Goal: Transaction & Acquisition: Subscribe to service/newsletter

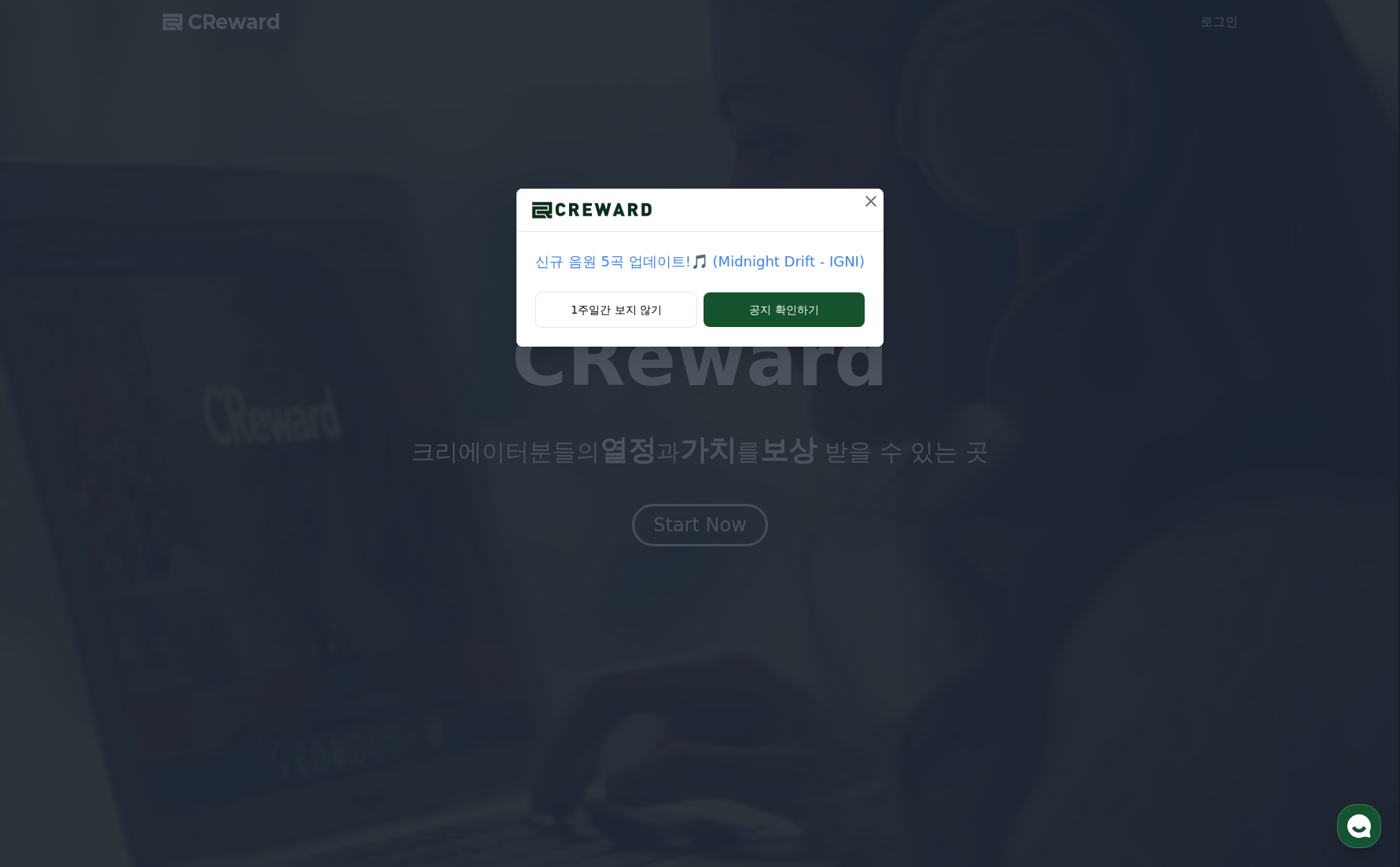
click at [862, 208] on icon at bounding box center [871, 201] width 19 height 19
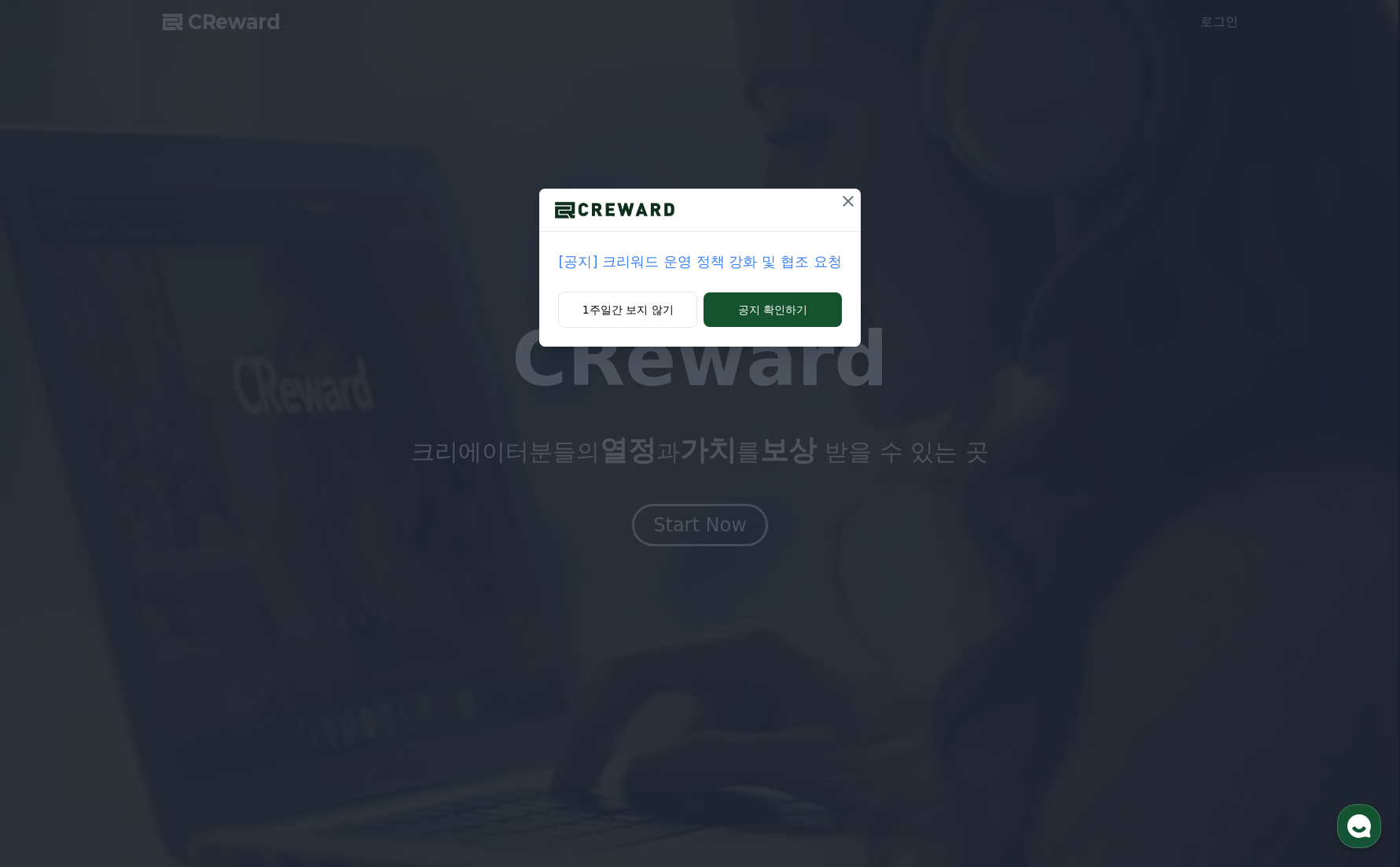
click at [844, 206] on icon at bounding box center [848, 201] width 19 height 19
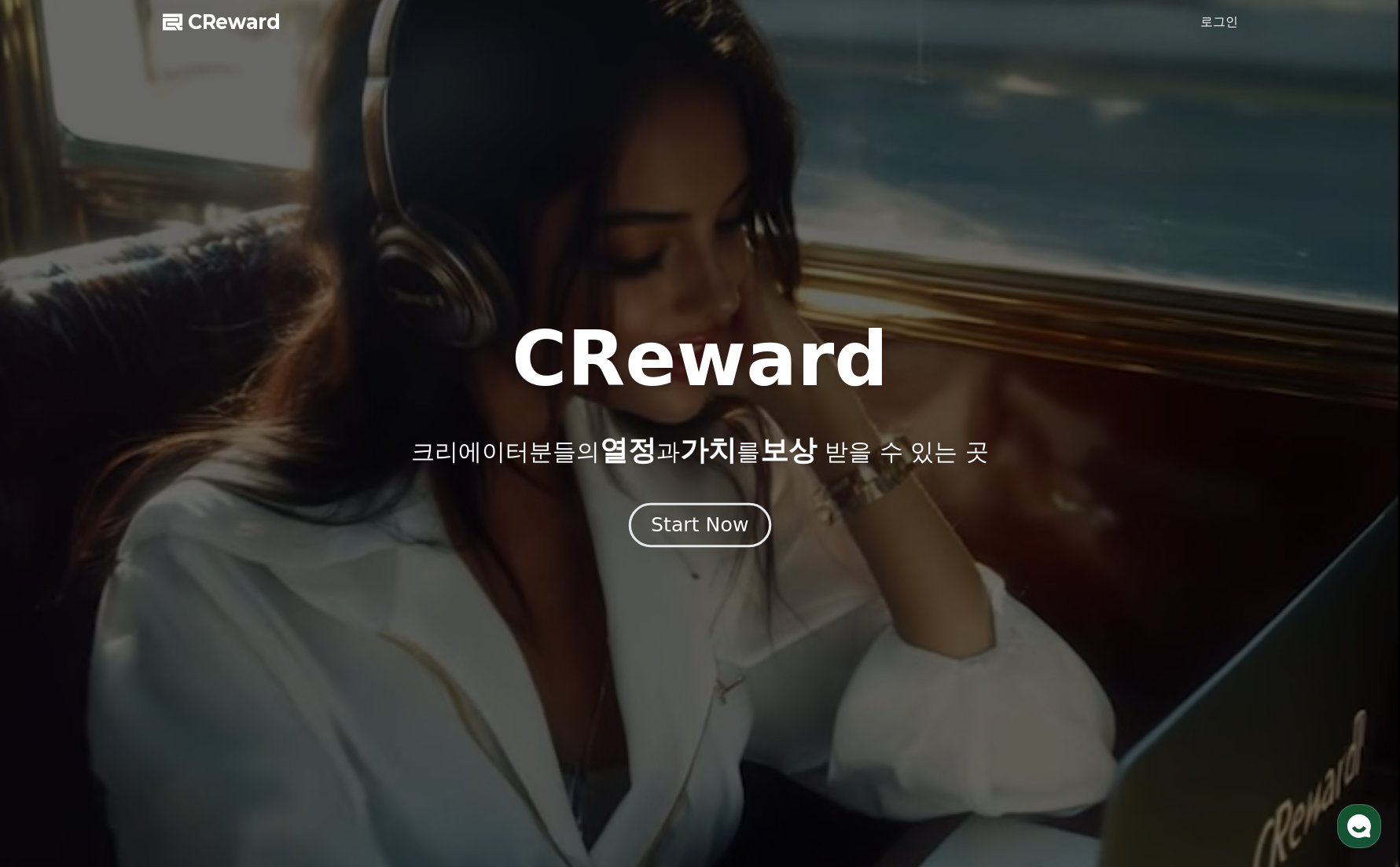
click at [721, 524] on div "Start Now" at bounding box center [700, 525] width 98 height 27
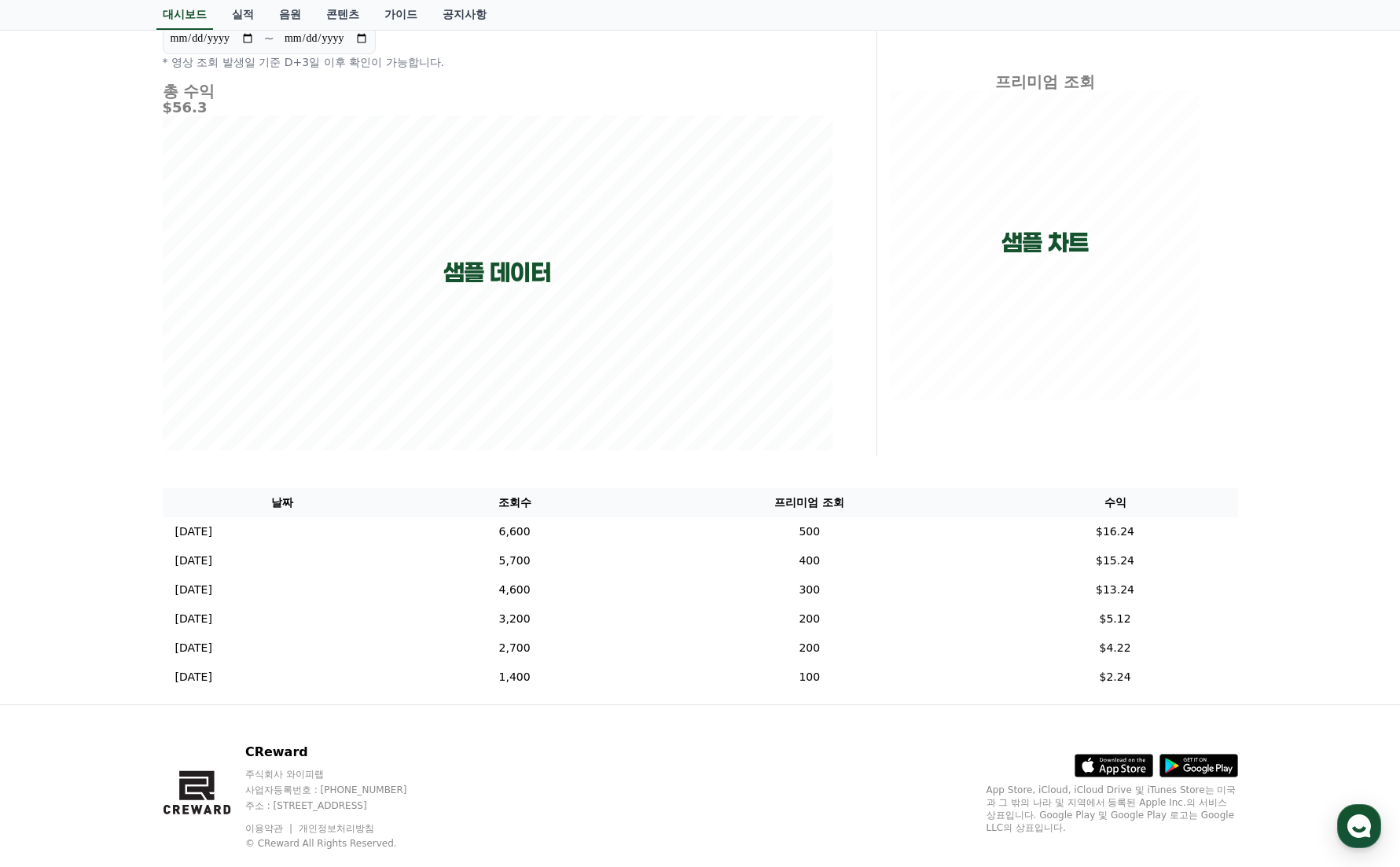
scroll to position [147, 0]
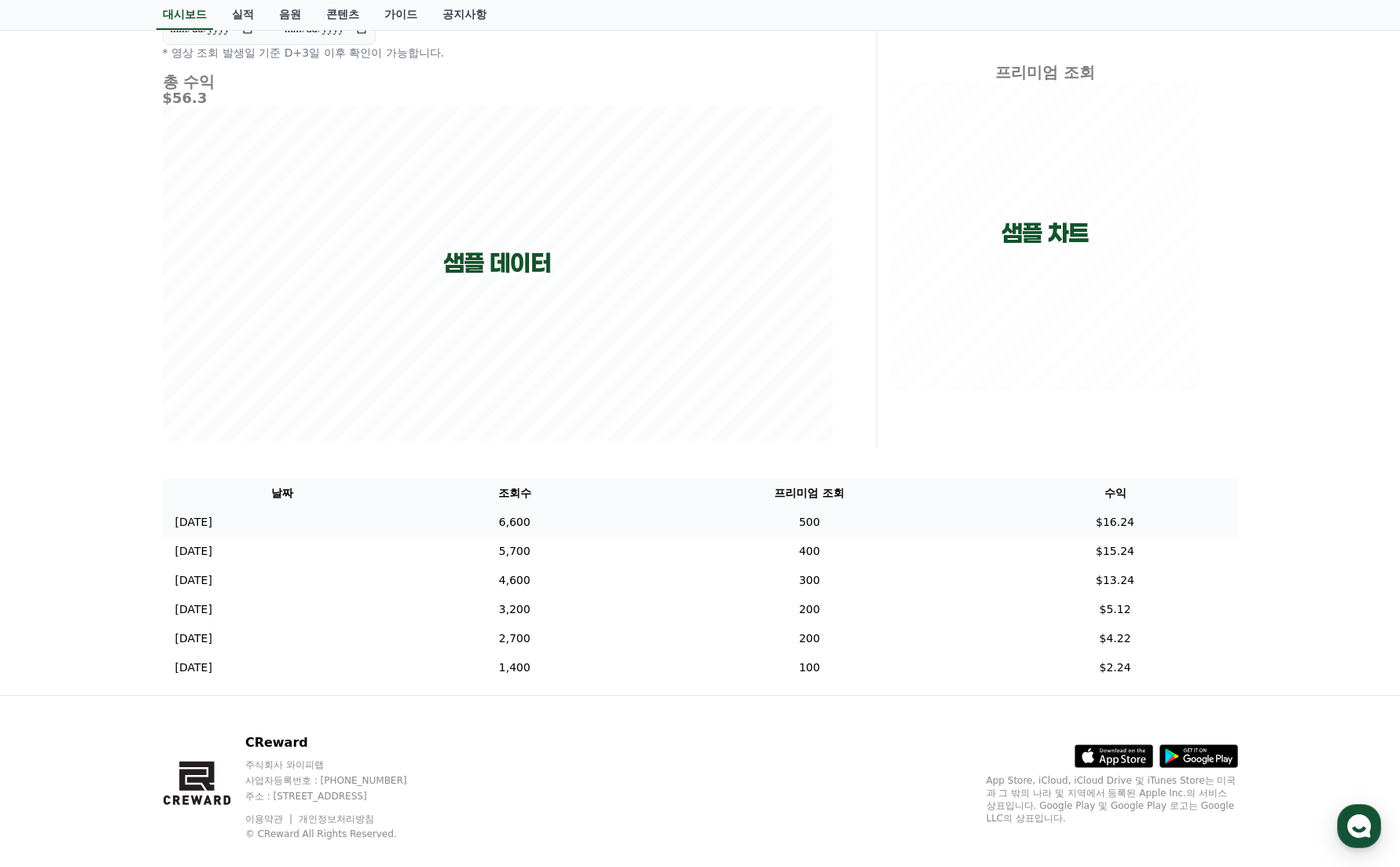
click at [855, 523] on td "500" at bounding box center [809, 522] width 365 height 29
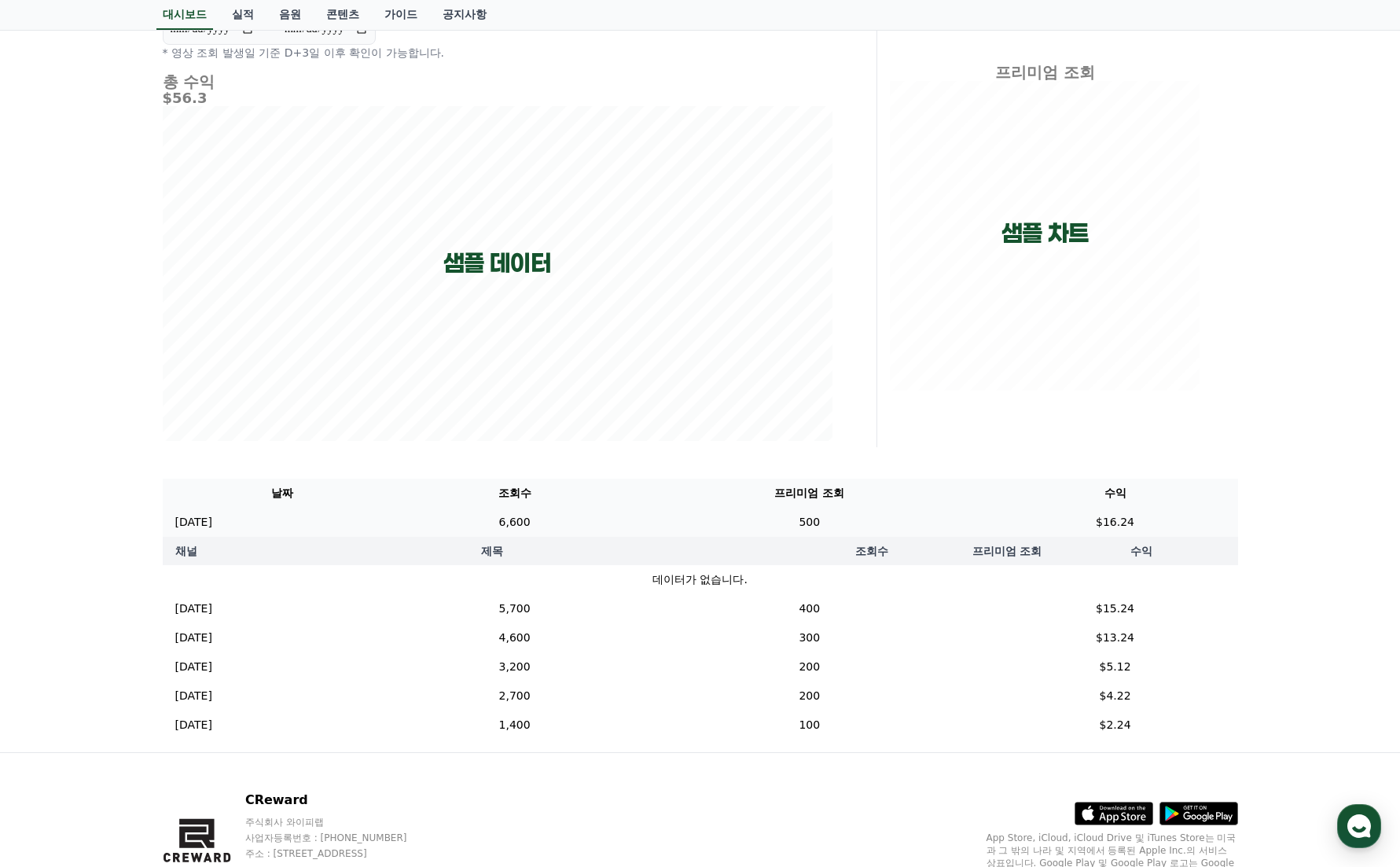
click at [855, 523] on td "500" at bounding box center [809, 522] width 365 height 29
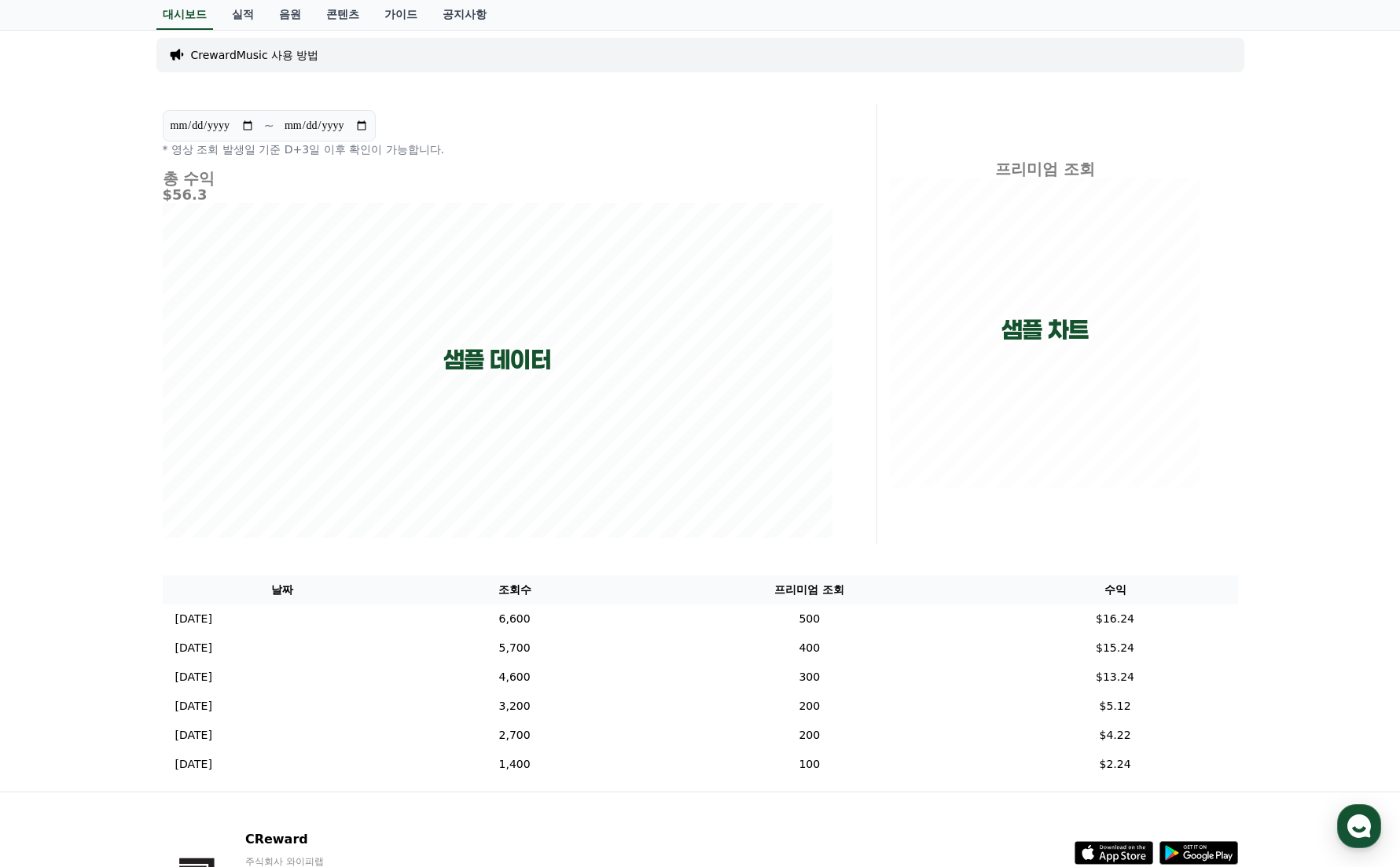
scroll to position [0, 0]
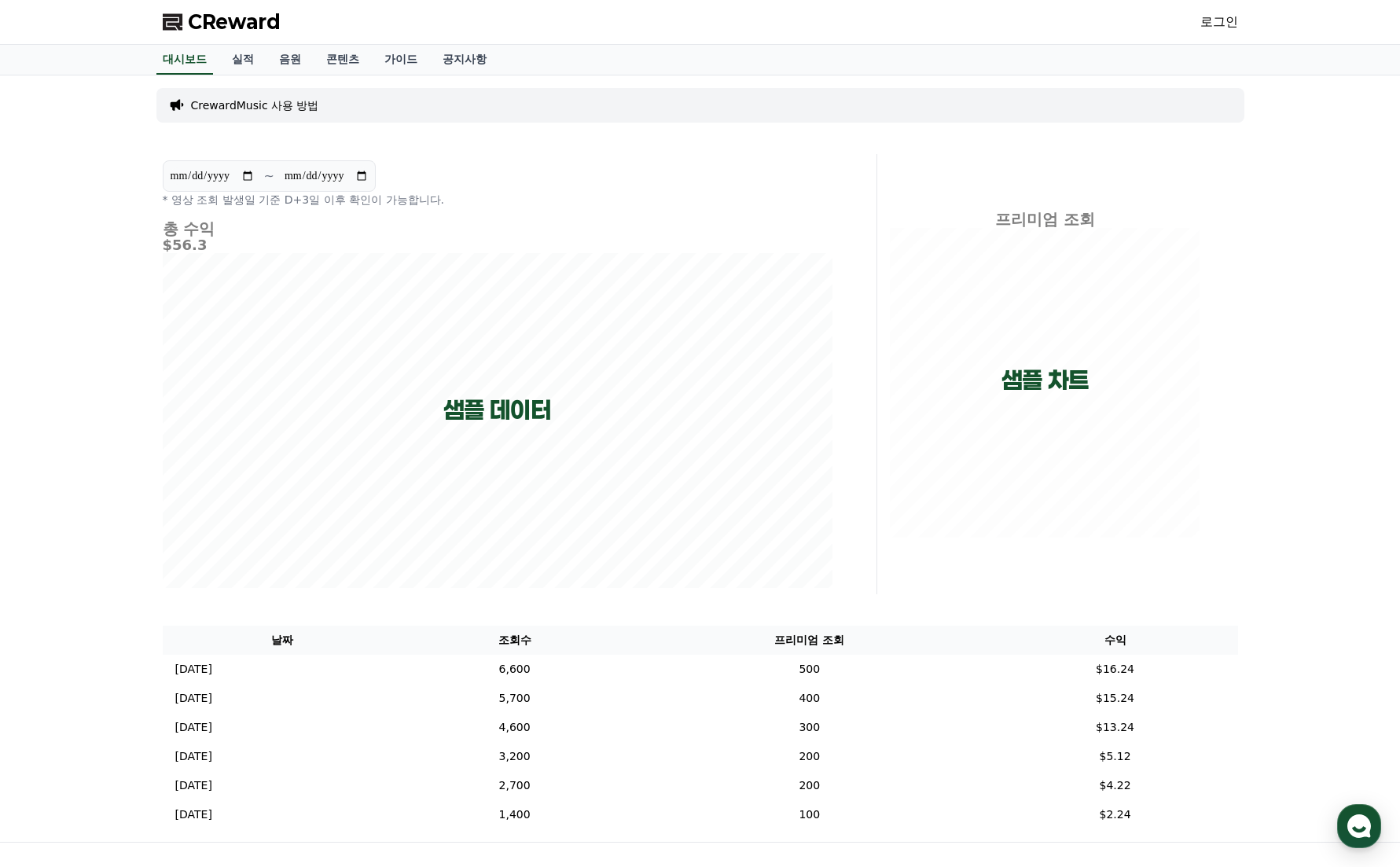
click at [1225, 25] on link "로그인" at bounding box center [1219, 22] width 38 height 19
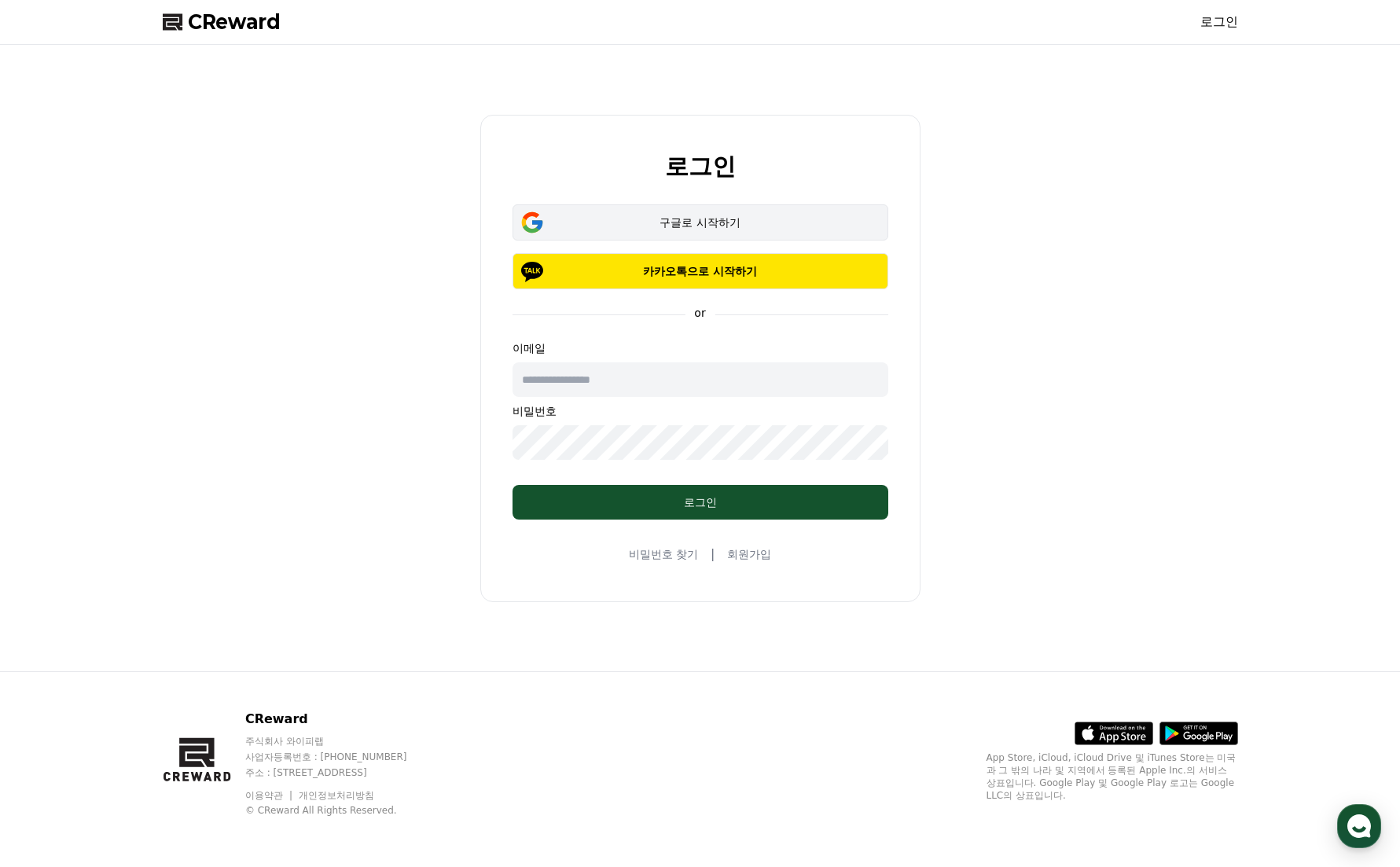
click at [747, 229] on div "구글로 시작하기" at bounding box center [700, 222] width 330 height 16
